Goal: Information Seeking & Learning: Learn about a topic

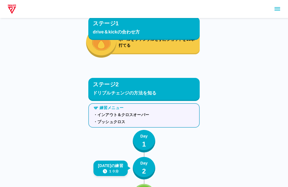
scroll to position [288, 0]
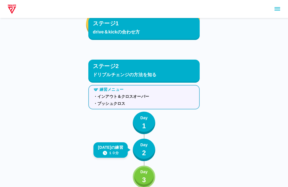
click at [148, 124] on div "Day 1" at bounding box center [144, 124] width 7 height 16
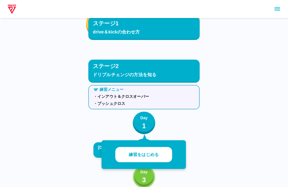
scroll to position [287, 0]
click at [149, 119] on button "Day 1" at bounding box center [144, 123] width 23 height 23
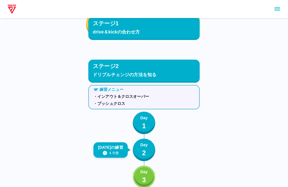
click at [151, 124] on button "Day 1" at bounding box center [144, 123] width 23 height 23
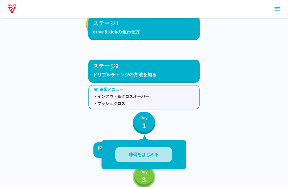
click at [160, 151] on button "練習をはじめる" at bounding box center [144, 154] width 57 height 15
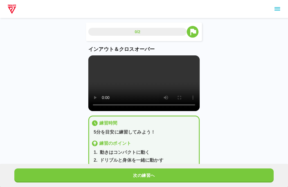
click at [175, 103] on video at bounding box center [144, 84] width 112 height 56
click at [177, 99] on video at bounding box center [144, 84] width 112 height 56
click at [104, 60] on video at bounding box center [144, 84] width 112 height 56
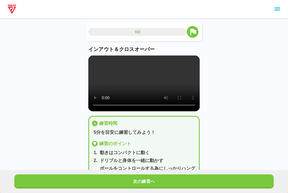
click at [93, 61] on video at bounding box center [144, 84] width 112 height 56
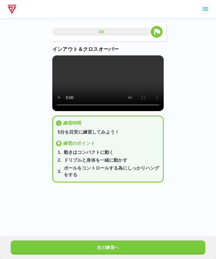
click at [167, 187] on button "次の練習へ" at bounding box center [108, 248] width 195 height 14
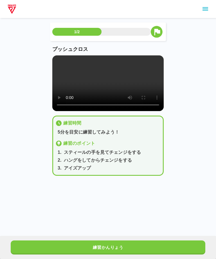
click at [107, 90] on video at bounding box center [108, 84] width 112 height 56
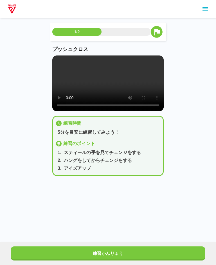
click at [59, 59] on video at bounding box center [108, 84] width 112 height 56
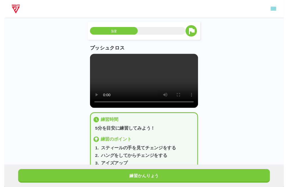
scroll to position [6, 0]
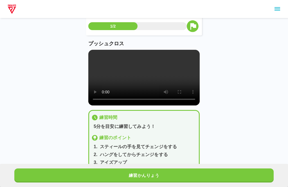
click at [172, 98] on video at bounding box center [144, 78] width 112 height 56
click at [258, 169] on button "練習かんりょう" at bounding box center [144, 176] width 260 height 14
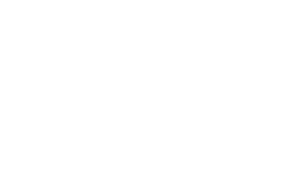
click at [244, 2] on html at bounding box center [144, 1] width 288 height 2
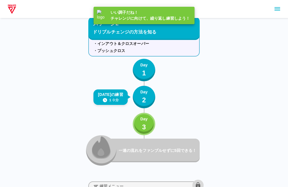
scroll to position [344, 0]
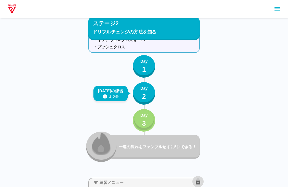
click at [146, 124] on div "Day 3" at bounding box center [144, 121] width 7 height 16
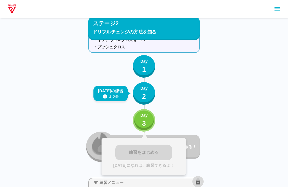
click at [142, 116] on p "Day" at bounding box center [144, 116] width 7 height 6
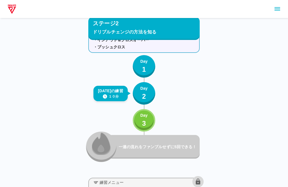
click at [143, 120] on p "3" at bounding box center [144, 124] width 4 height 10
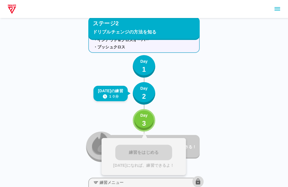
click at [143, 120] on p "3" at bounding box center [144, 124] width 4 height 10
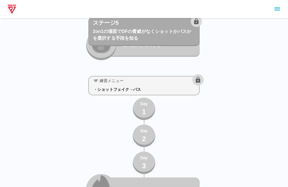
scroll to position [1648, 0]
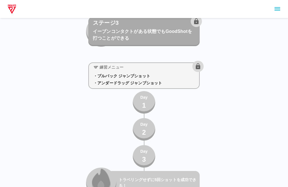
scroll to position [800, 0]
